Goal: Information Seeking & Learning: Find specific page/section

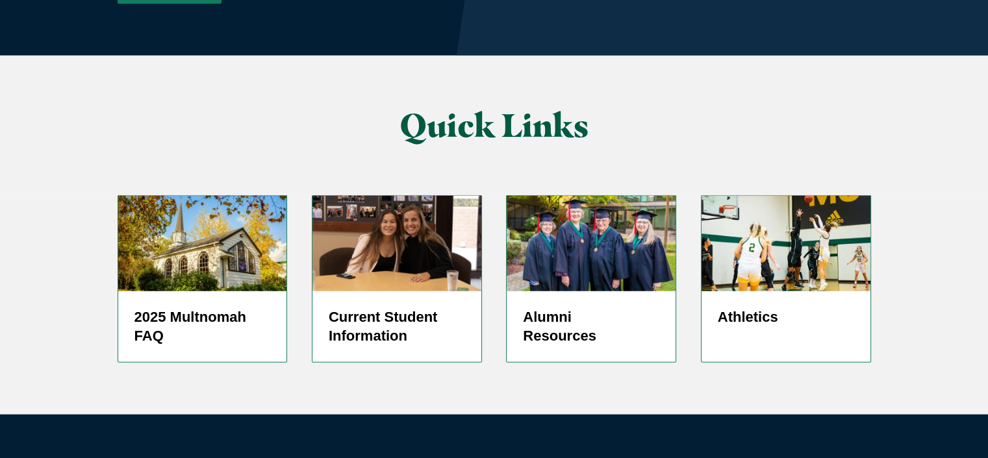
scroll to position [3223, 0]
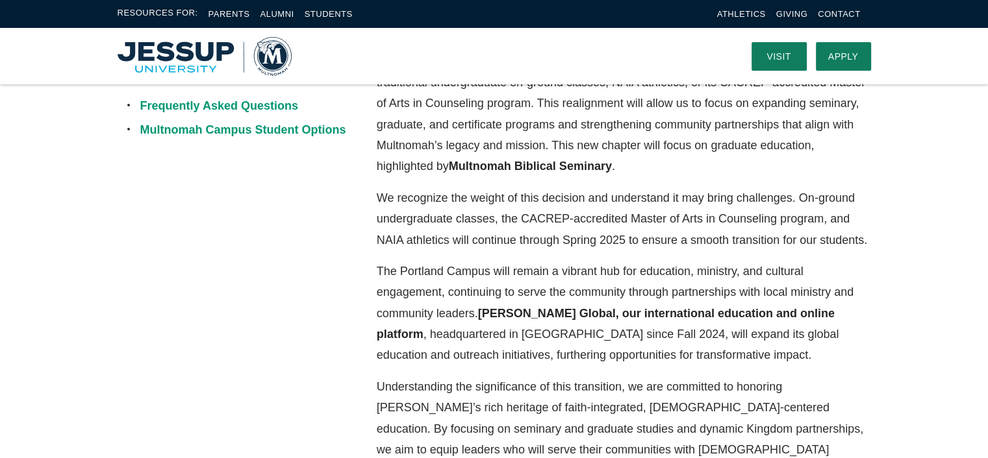
scroll to position [390, 0]
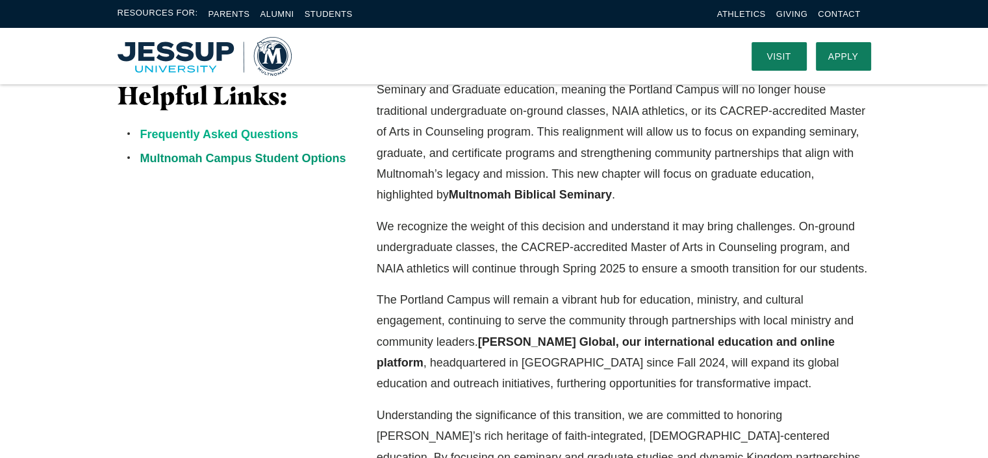
click at [245, 132] on link "Frequently Asked Questions" at bounding box center [219, 134] width 158 height 13
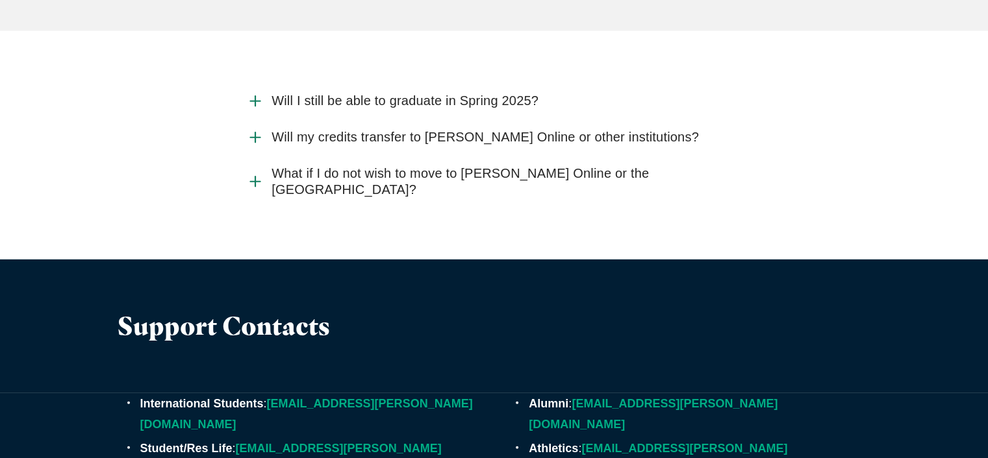
scroll to position [3793, 0]
